Goal: Information Seeking & Learning: Understand process/instructions

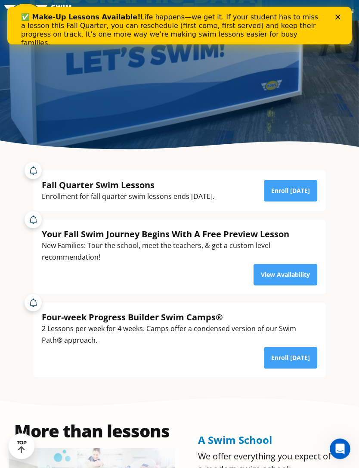
scroll to position [175, 0]
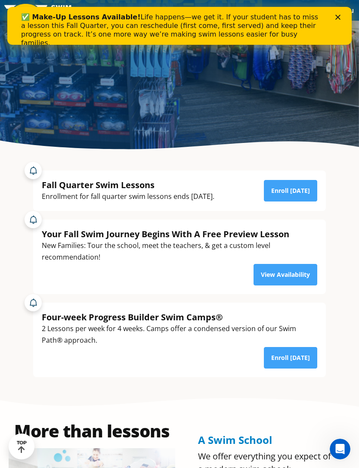
click at [277, 286] on link "View Availability" at bounding box center [286, 275] width 64 height 22
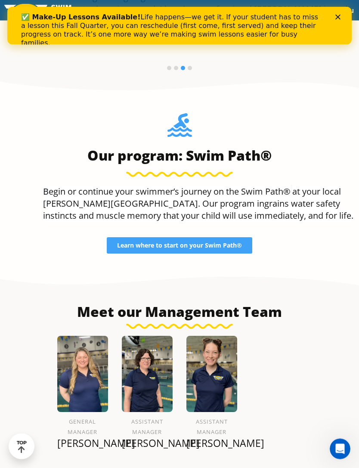
scroll to position [818, 0]
click at [242, 249] on span "Learn where to start on your Swim Path®" at bounding box center [179, 246] width 125 height 6
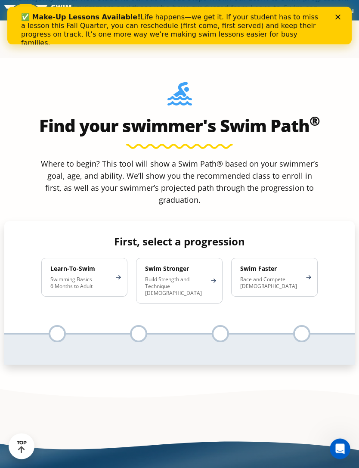
scroll to position [478, 0]
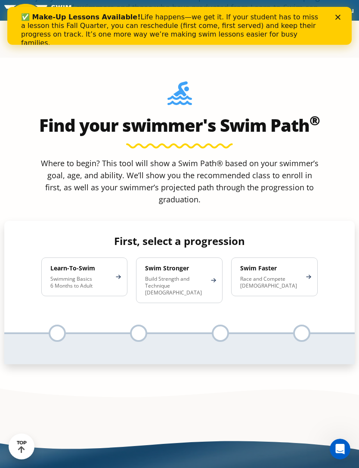
click at [121, 296] on div "Learn-To-Swim Swimming Basics 6 Months to Adult" at bounding box center [84, 277] width 87 height 39
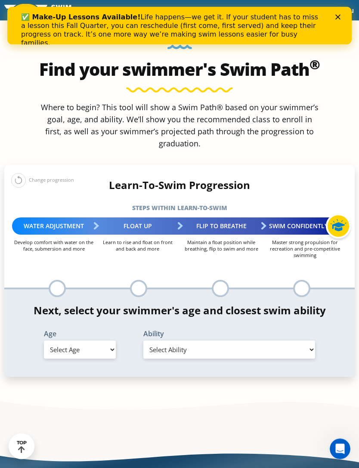
click at [111, 359] on select "Select Age 6 months - 1 year 1 year 2 years 3 years 4 years 5 years 6 years 7 y…" at bounding box center [80, 350] width 72 height 18
click at [107, 359] on select "Select Age 6 months - 1 year 1 year 2 years 3 years 4 years 5 years 6 years 7 y…" at bounding box center [80, 350] width 72 height 18
select select "1-year"
click at [307, 359] on select "Select Ability First in-water experience Comfortable with water poured over the…" at bounding box center [229, 350] width 172 height 18
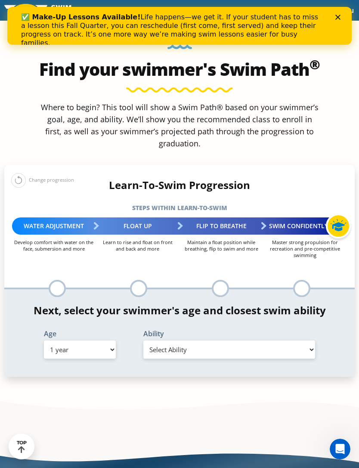
select select "1-year-first-in-water-experience"
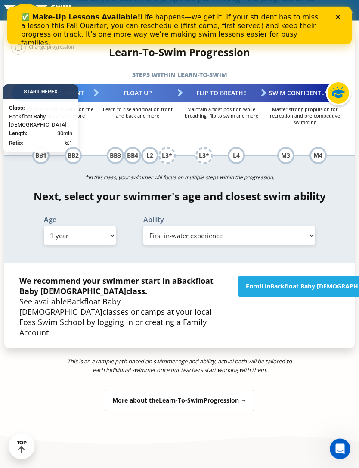
scroll to position [668, 0]
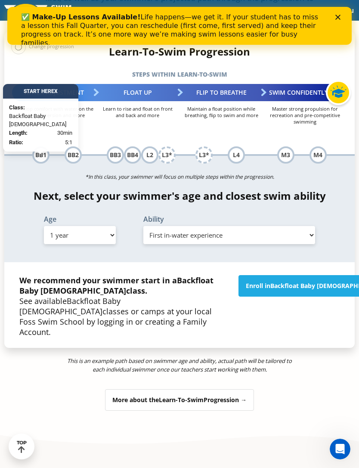
click at [324, 290] on span "Backfloat Baby 1" at bounding box center [328, 286] width 115 height 8
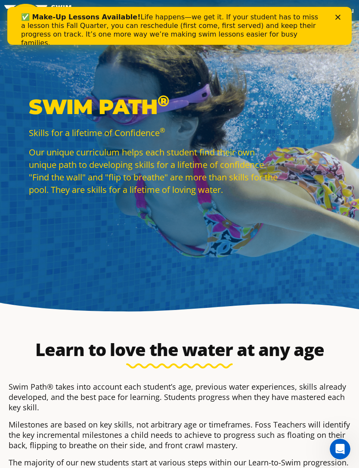
scroll to position [0, 0]
